Goal: Transaction & Acquisition: Obtain resource

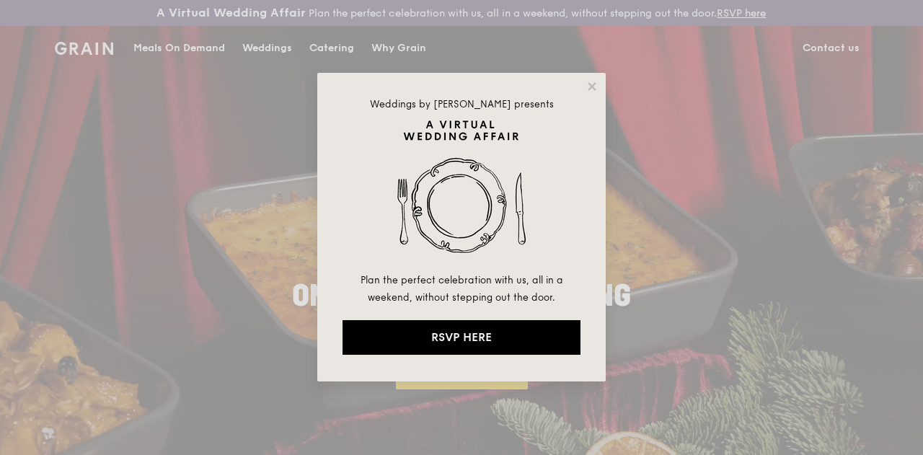
click at [583, 92] on div "Weddings by [PERSON_NAME] presents Plan the perfect celebration with us, all in…" at bounding box center [461, 227] width 288 height 309
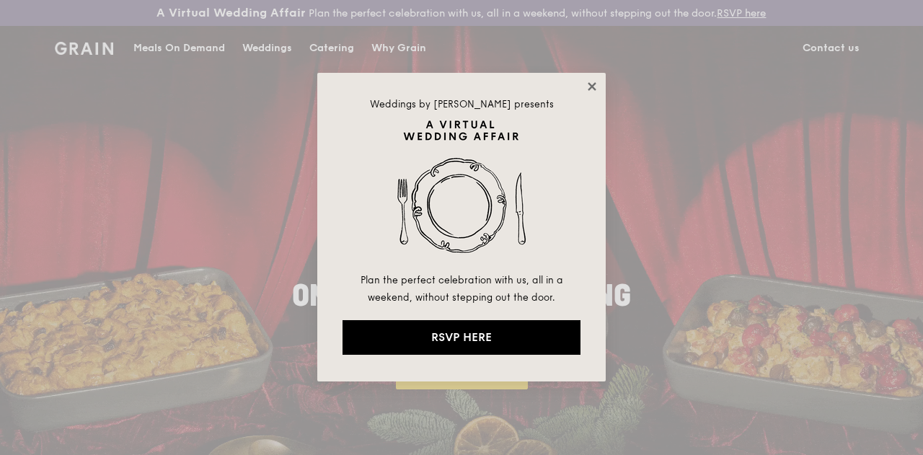
click at [591, 84] on icon at bounding box center [591, 86] width 13 height 13
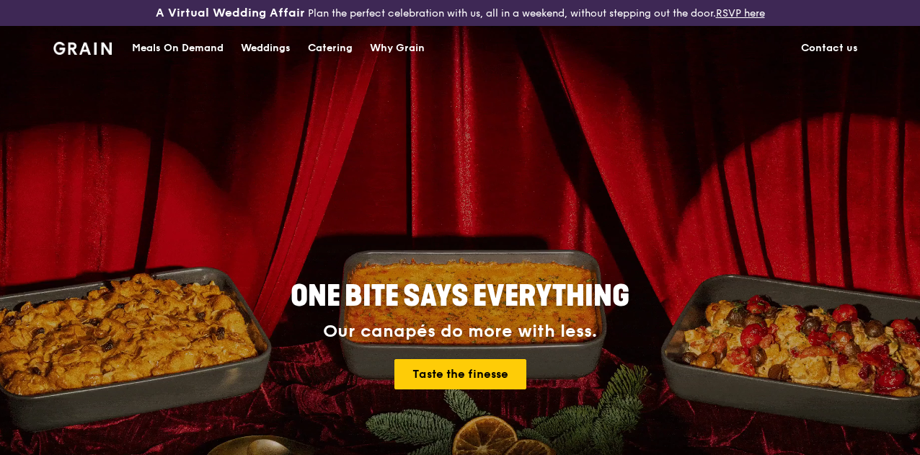
click at [323, 58] on div "Catering" at bounding box center [330, 48] width 45 height 43
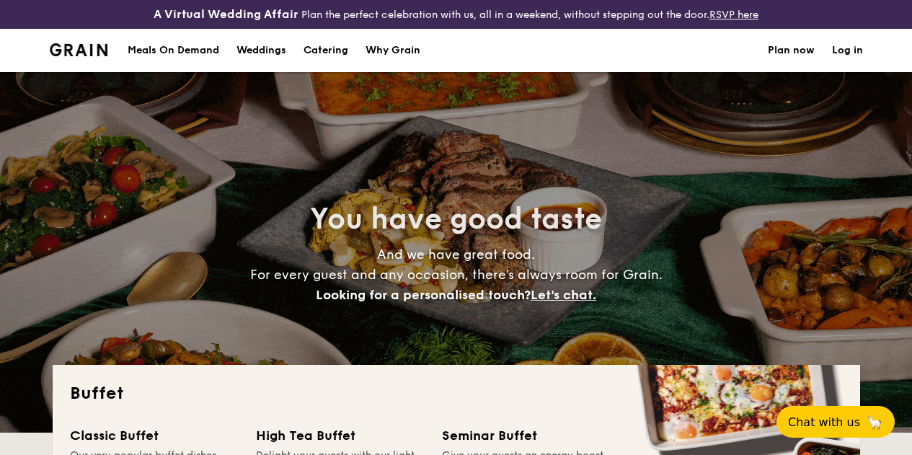
select select
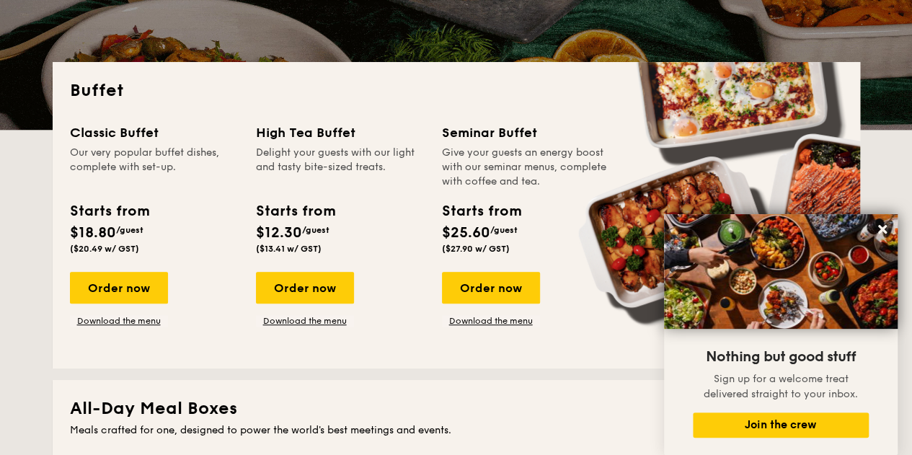
scroll to position [303, 0]
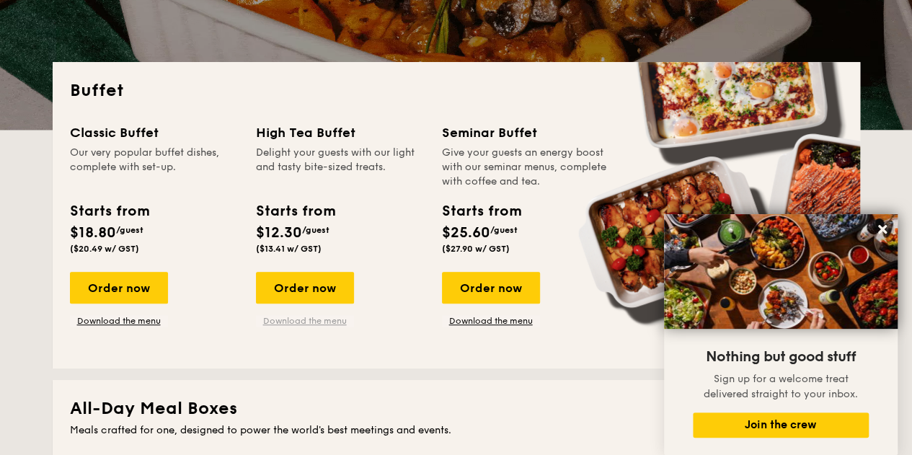
click at [304, 327] on link "Download the menu" at bounding box center [305, 321] width 98 height 12
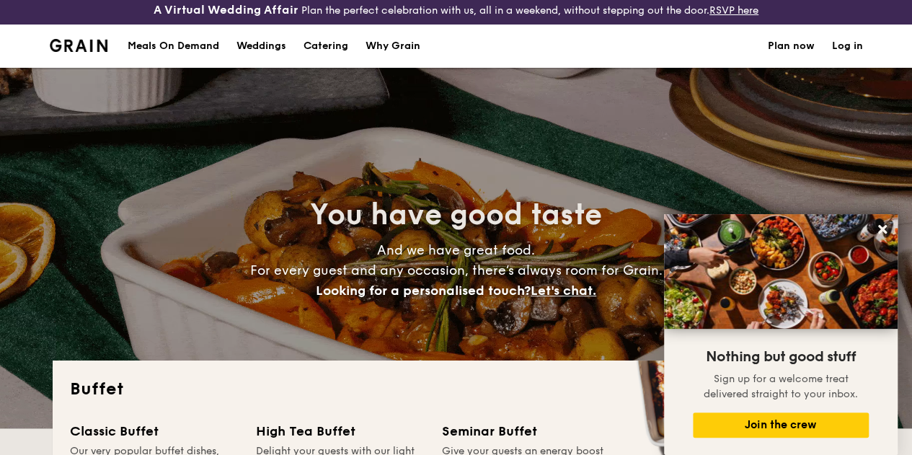
scroll to position [0, 0]
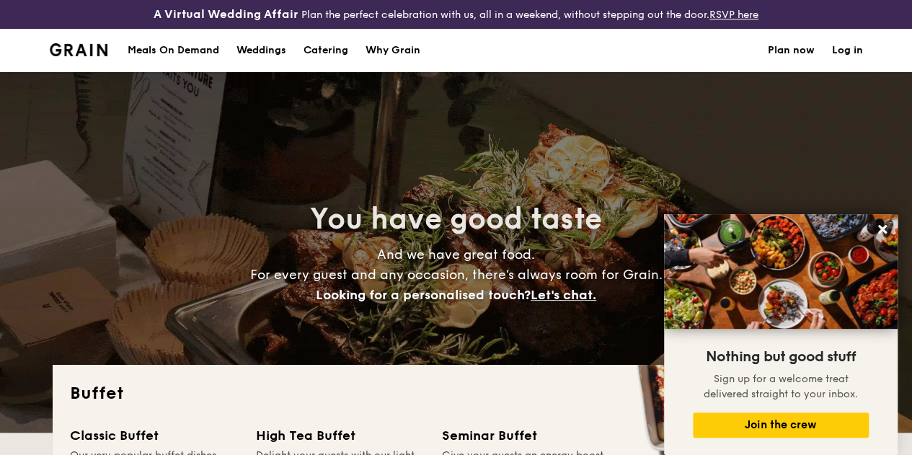
click at [378, 50] on div "Why Grain" at bounding box center [393, 50] width 55 height 43
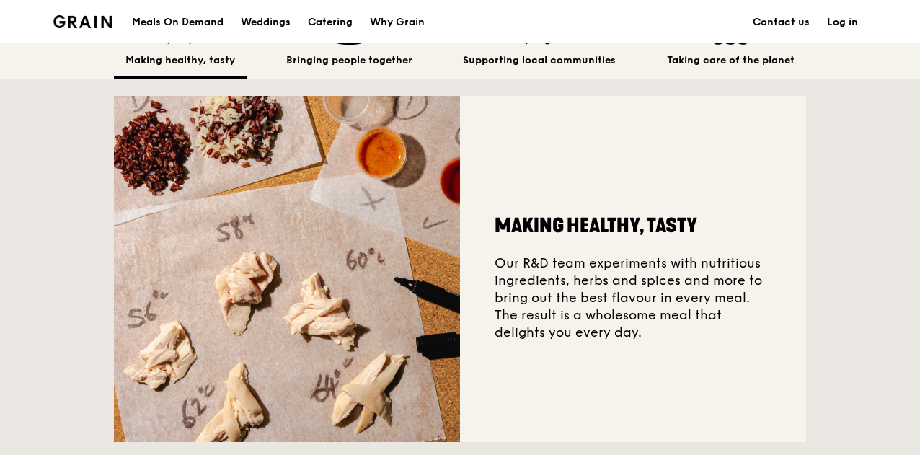
scroll to position [397, 0]
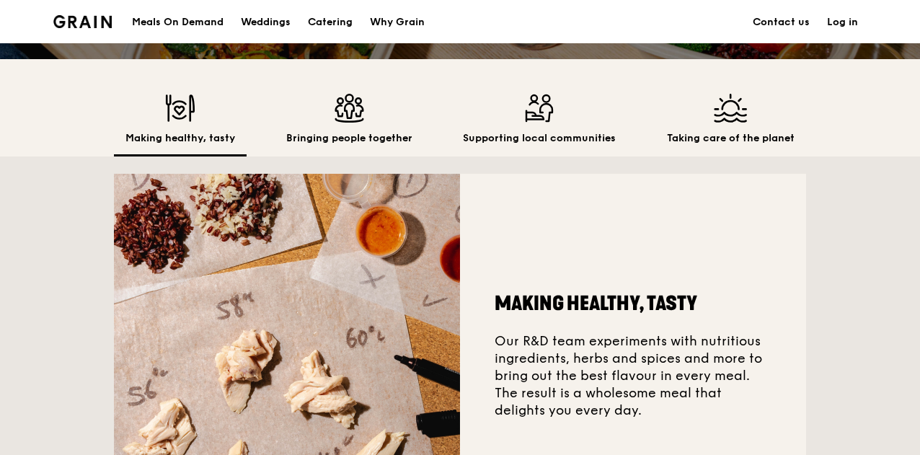
click at [806, 164] on div "Making healthy, tasty Bringing people together Supporting local communities Tak…" at bounding box center [460, 298] width 920 height 478
click at [564, 146] on div "Supporting local communities" at bounding box center [539, 125] width 176 height 63
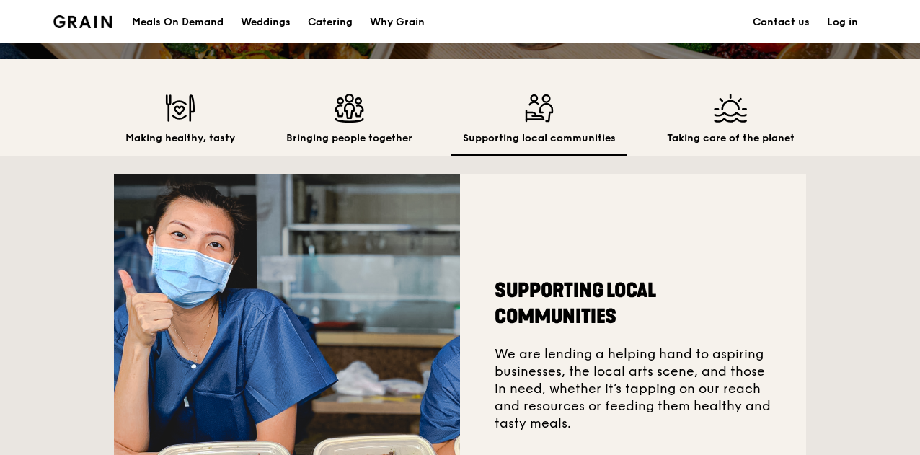
click at [364, 146] on h2 "Bringing people together" at bounding box center [349, 138] width 126 height 14
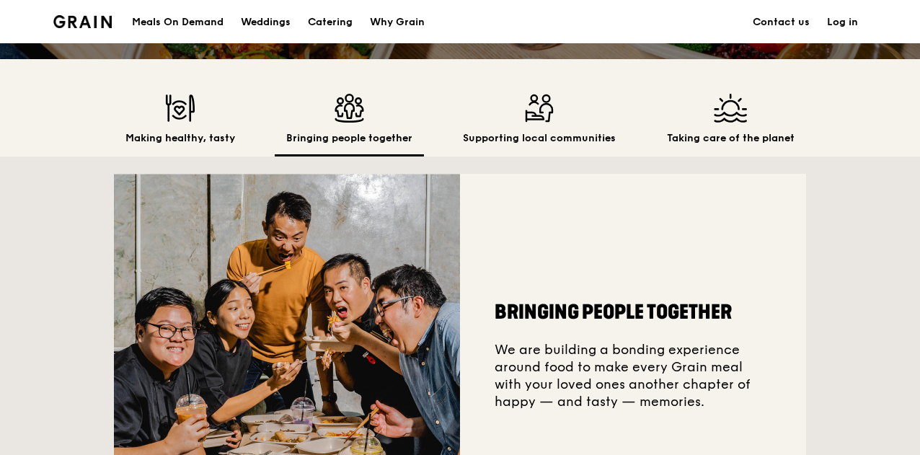
click at [730, 146] on h2 "Taking care of the planet" at bounding box center [731, 138] width 128 height 14
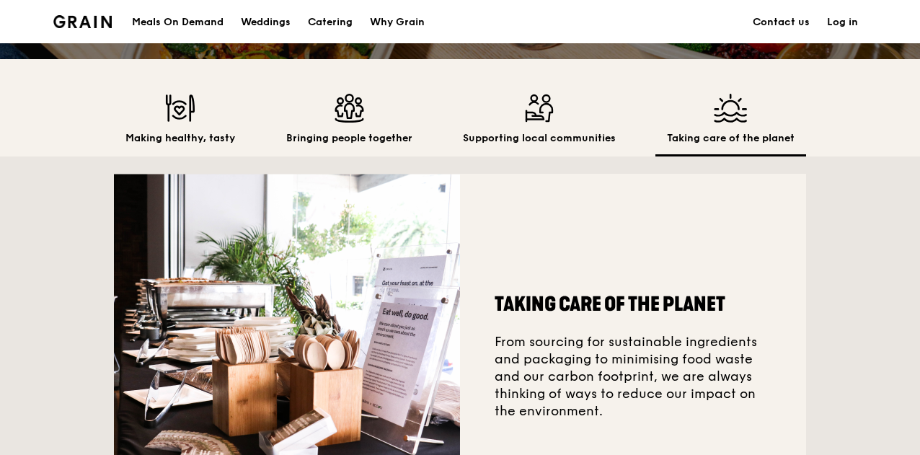
click at [510, 123] on img at bounding box center [539, 108] width 153 height 29
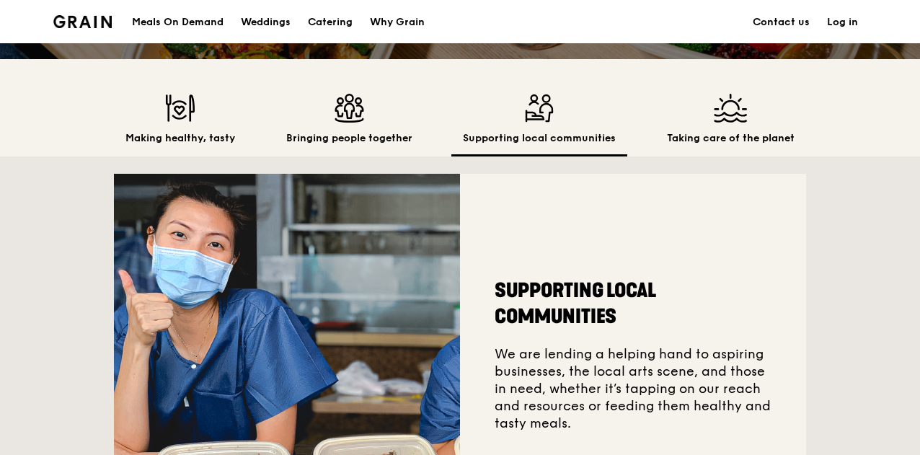
click at [335, 118] on img at bounding box center [349, 108] width 126 height 29
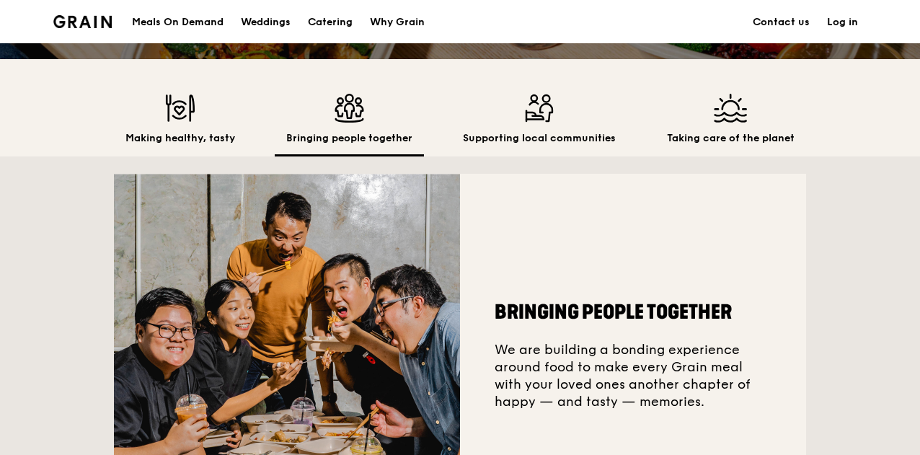
click at [200, 123] on img at bounding box center [180, 108] width 110 height 29
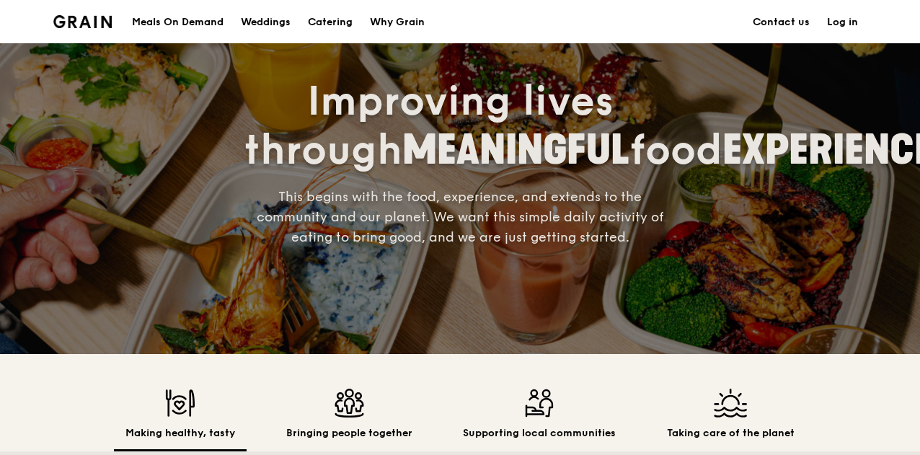
scroll to position [0, 0]
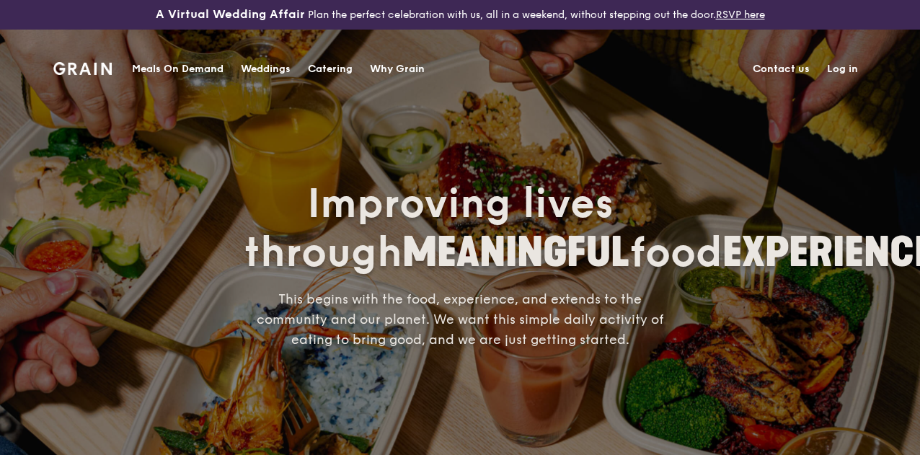
click at [313, 66] on div "Catering" at bounding box center [330, 69] width 45 height 43
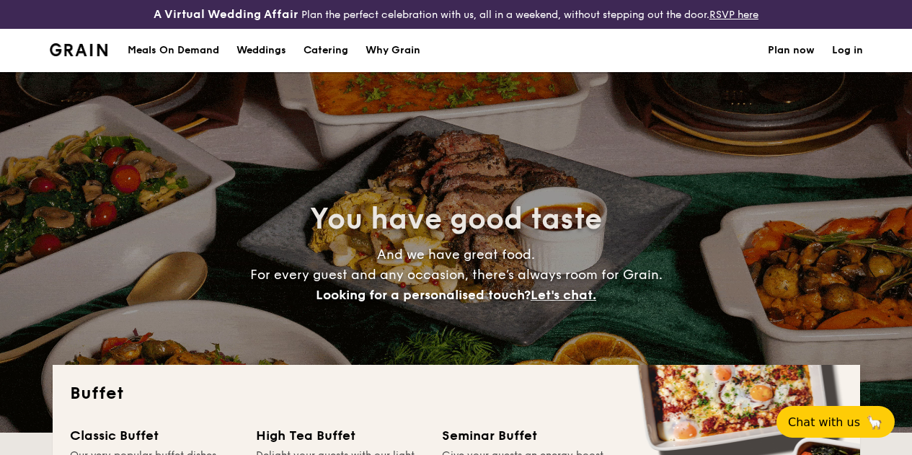
select select
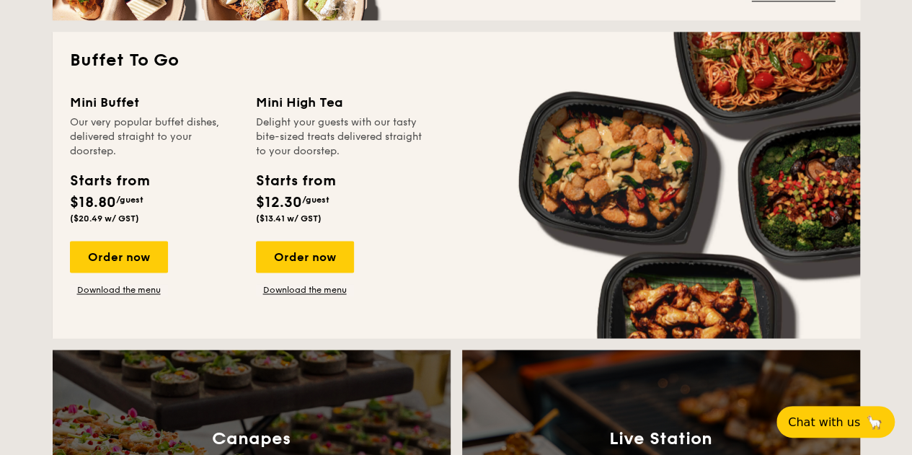
scroll to position [970, 0]
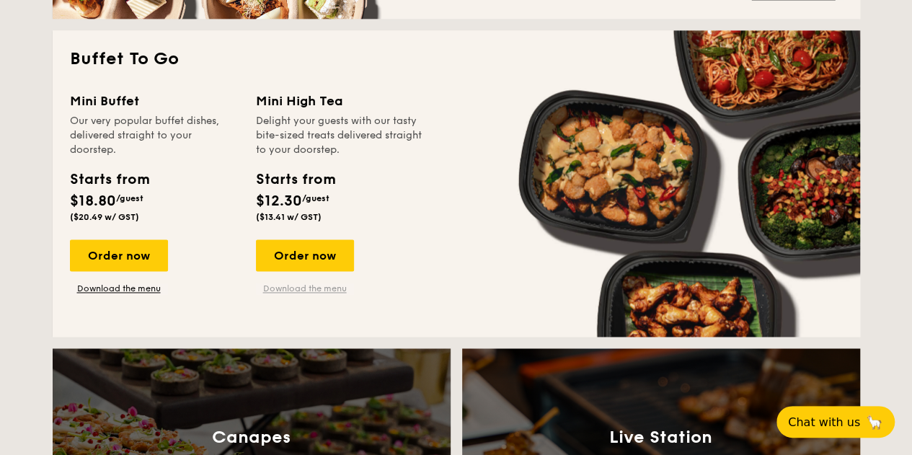
click at [332, 294] on link "Download the menu" at bounding box center [305, 289] width 98 height 12
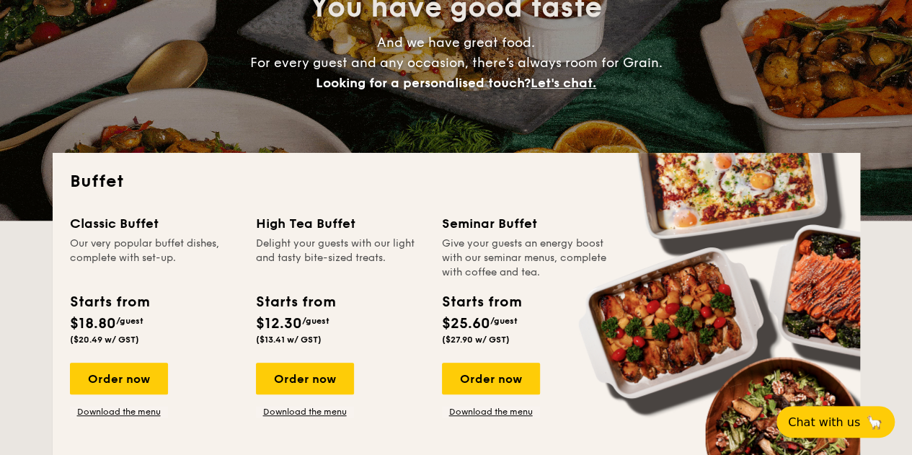
scroll to position [0, 0]
